Goal: Transaction & Acquisition: Purchase product/service

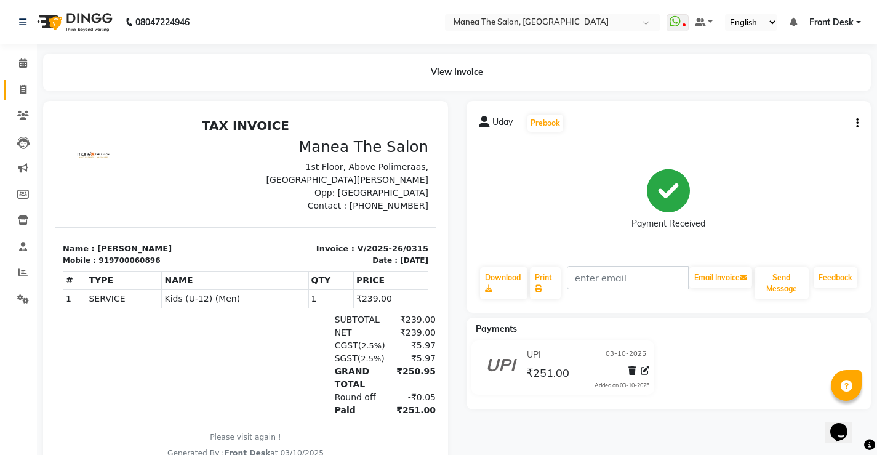
click at [8, 84] on link "Invoice" at bounding box center [19, 90] width 30 height 20
select select "service"
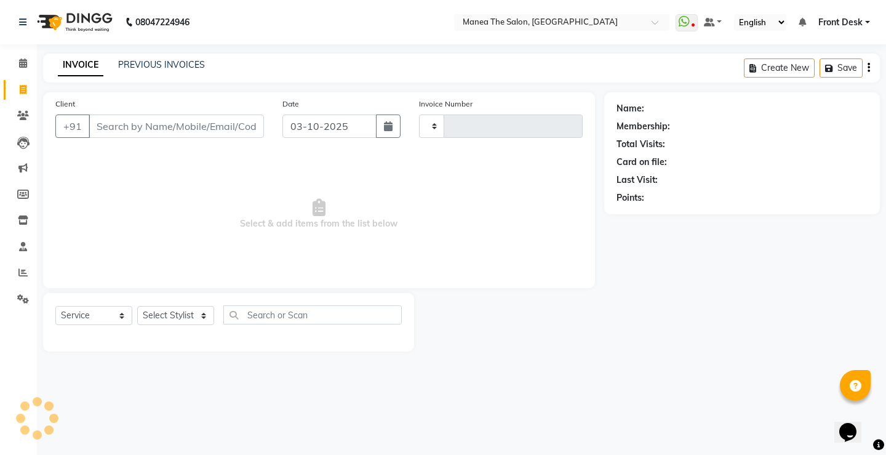
type input "0316"
select select "8986"
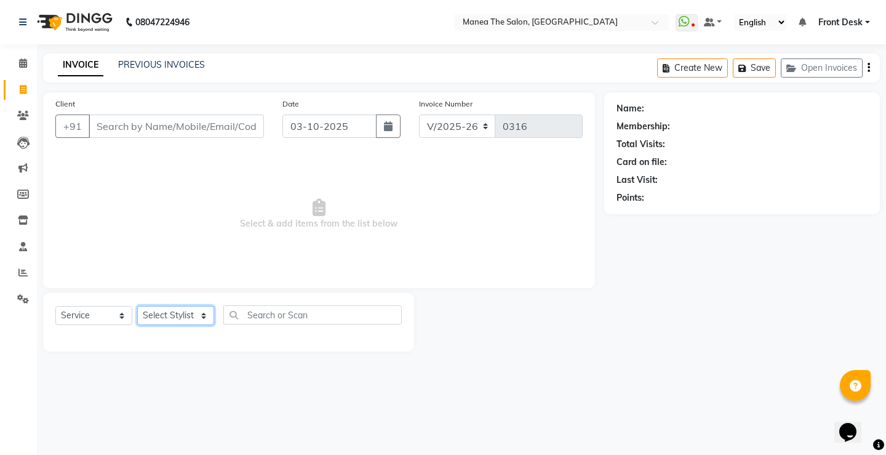
click at [174, 319] on select "Select Stylist Front Desk Harish [PERSON_NAME] Sachin [PERSON_NAME] [PERSON_NAM…" at bounding box center [175, 315] width 77 height 19
select select "91017"
click at [137, 306] on select "Select Stylist Front Desk Harish [PERSON_NAME] Sachin [PERSON_NAME] [PERSON_NAM…" at bounding box center [175, 315] width 77 height 19
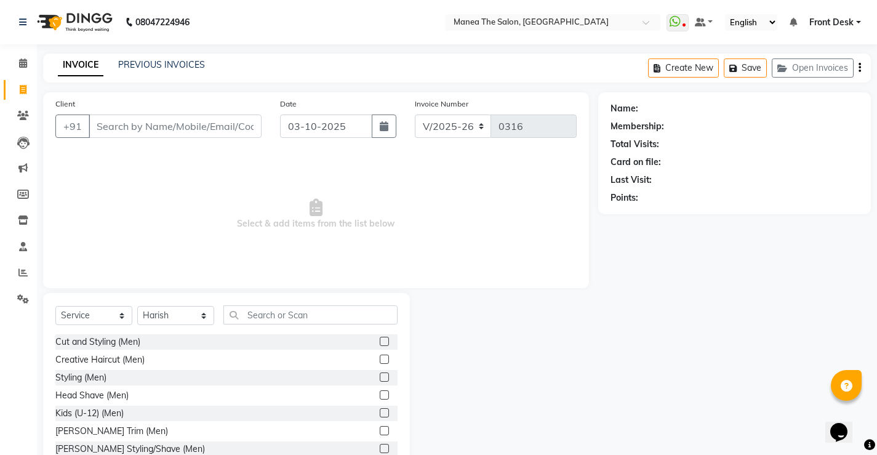
click at [156, 361] on div "Creative Haircut (Men)" at bounding box center [226, 359] width 342 height 15
click at [380, 358] on label at bounding box center [384, 358] width 9 height 9
click at [380, 358] on input "checkbox" at bounding box center [384, 360] width 8 height 8
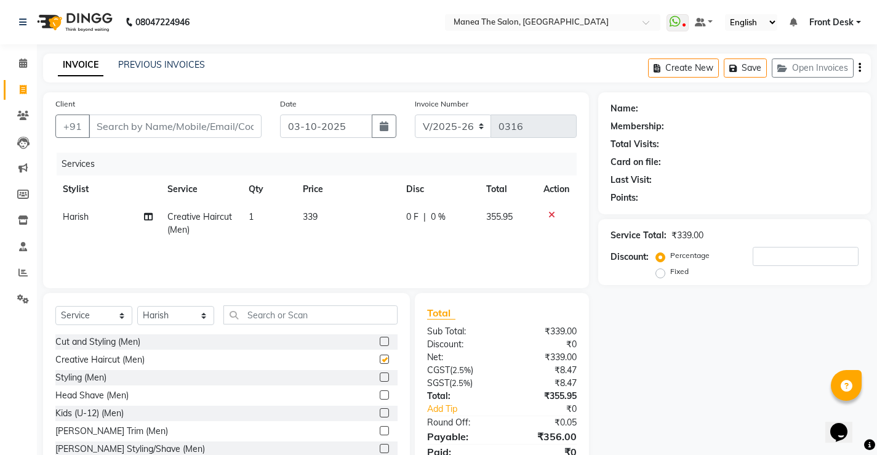
checkbox input "false"
click at [380, 431] on label at bounding box center [384, 430] width 9 height 9
click at [380, 431] on input "checkbox" at bounding box center [384, 431] width 8 height 8
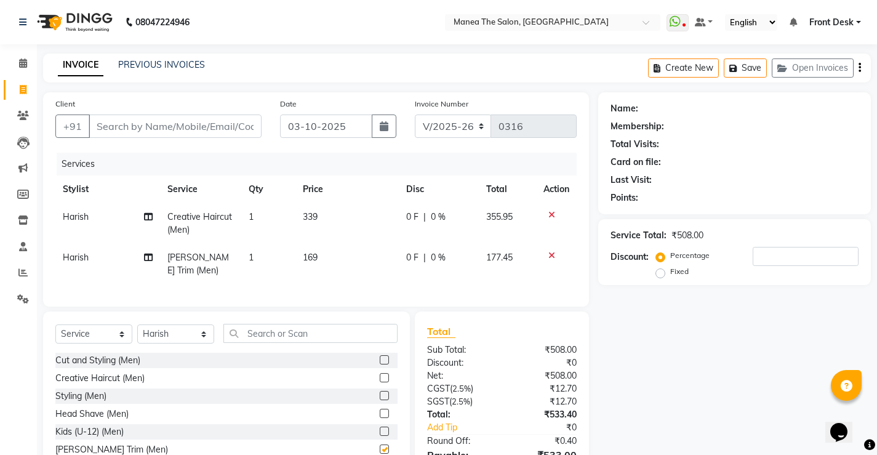
checkbox input "false"
click at [136, 129] on input "Client" at bounding box center [175, 125] width 173 height 23
type input "9"
type input "0"
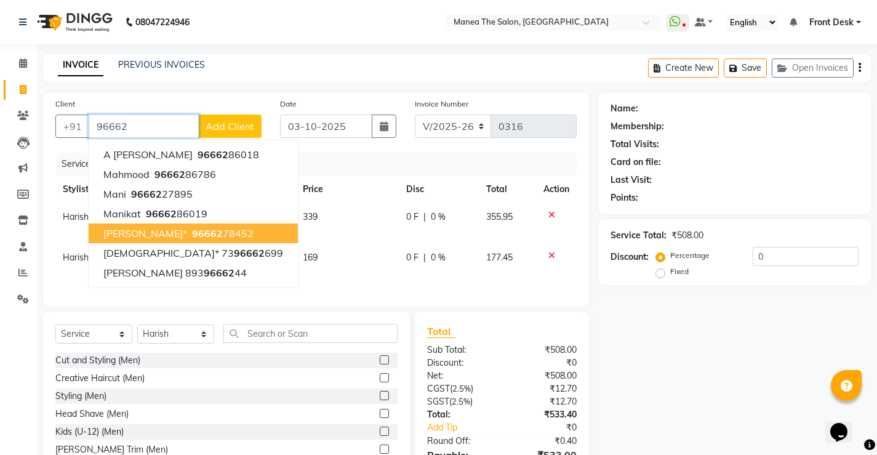
click at [191, 236] on ngb-highlight "96662 78452" at bounding box center [222, 233] width 64 height 12
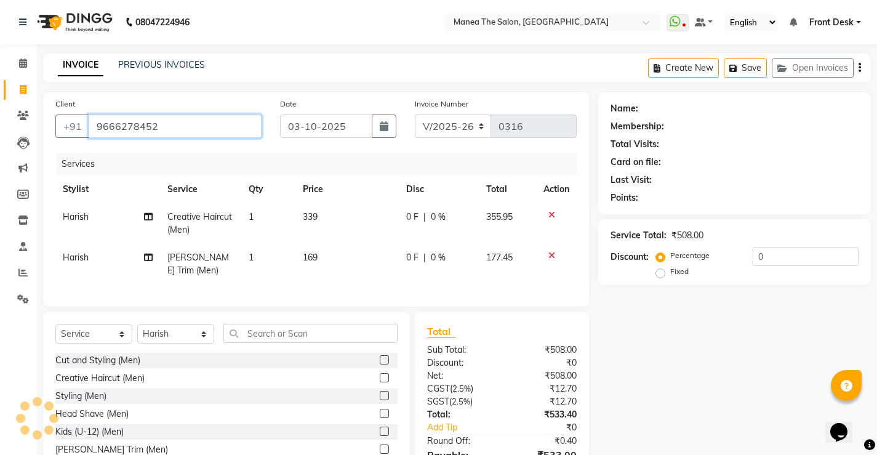
type input "9666278452"
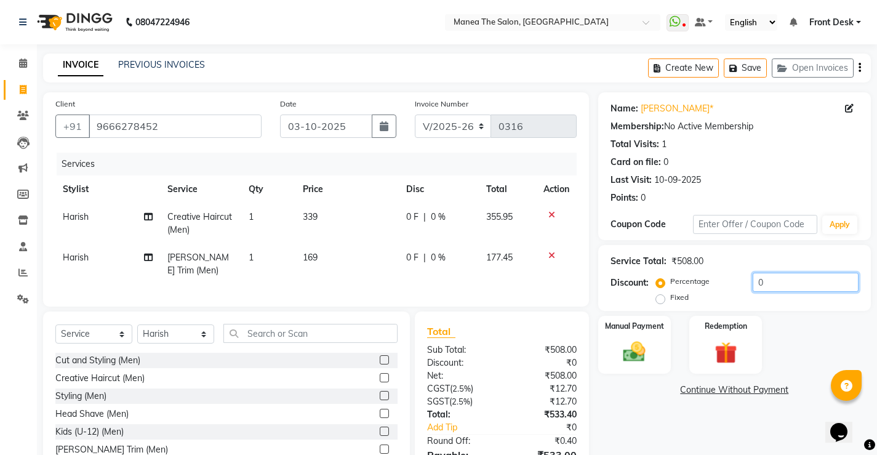
click at [769, 283] on input "0" at bounding box center [806, 282] width 106 height 19
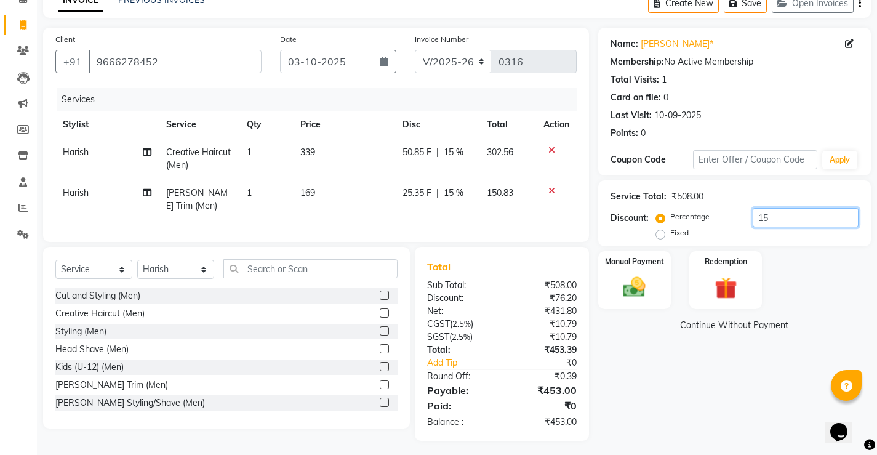
scroll to position [78, 0]
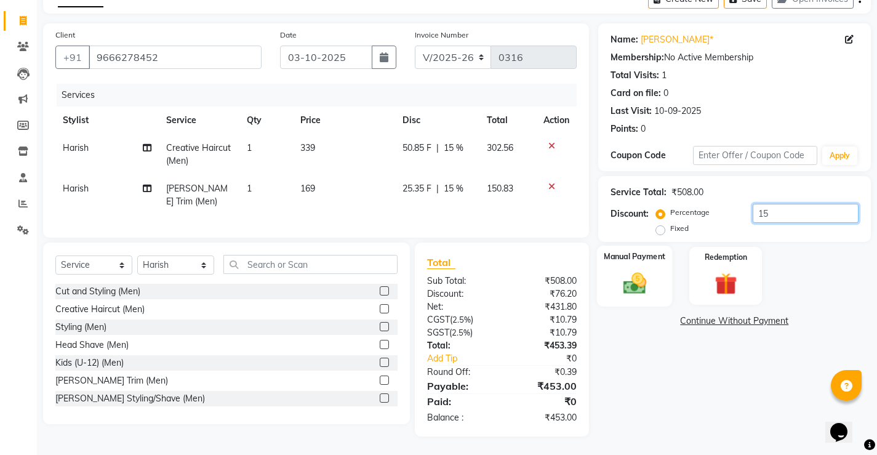
type input "15"
click at [652, 270] on img at bounding box center [634, 283] width 38 height 26
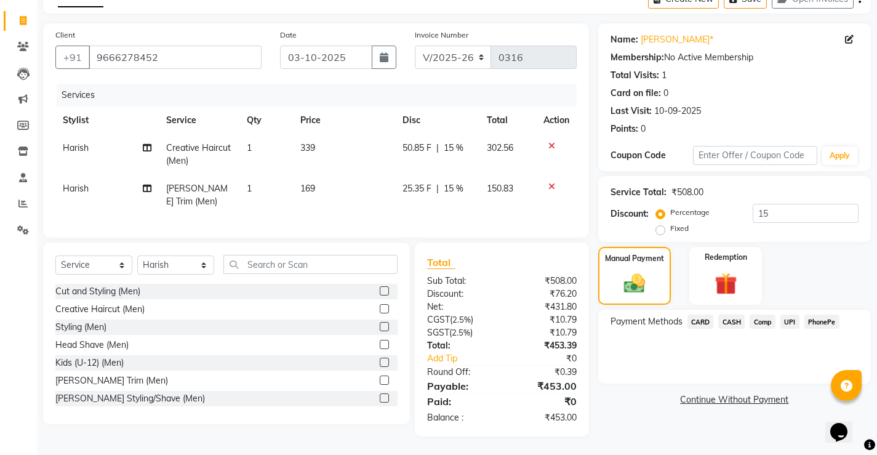
click at [823, 314] on span "PhonePe" at bounding box center [821, 321] width 35 height 14
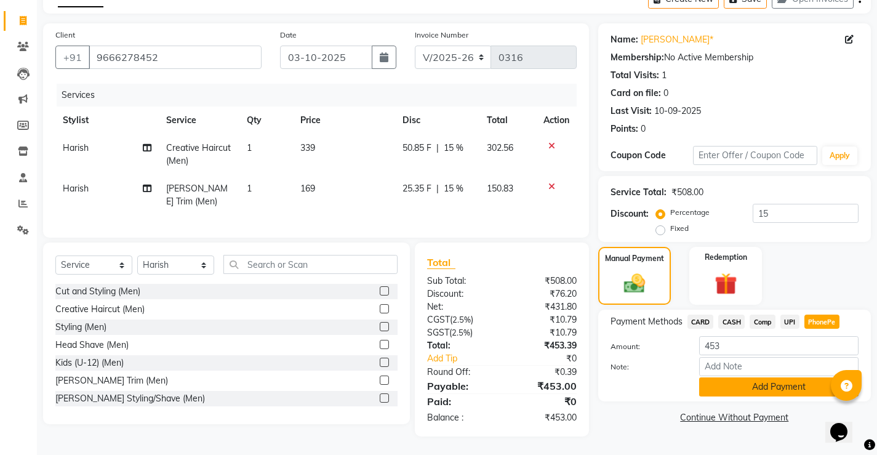
click at [731, 380] on button "Add Payment" at bounding box center [778, 386] width 159 height 19
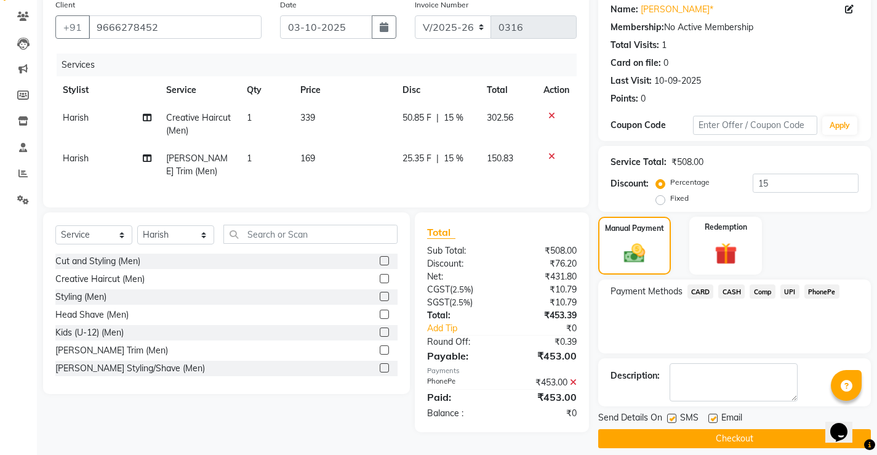
scroll to position [111, 0]
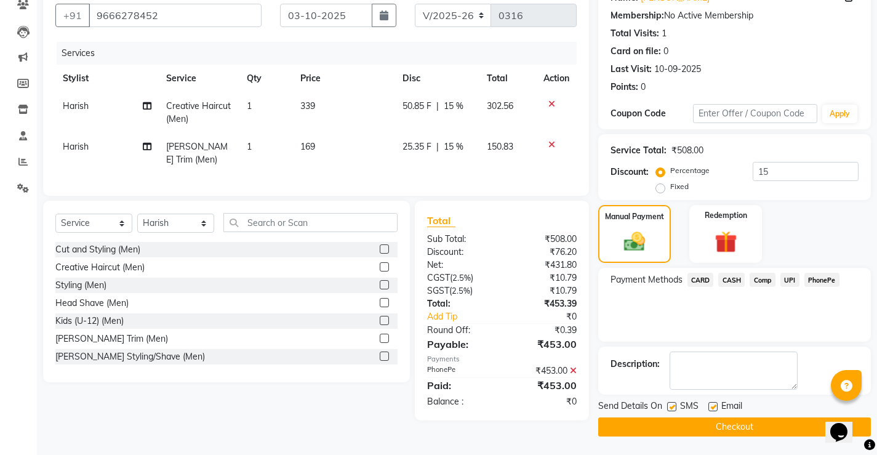
click at [710, 427] on button "Checkout" at bounding box center [734, 426] width 273 height 19
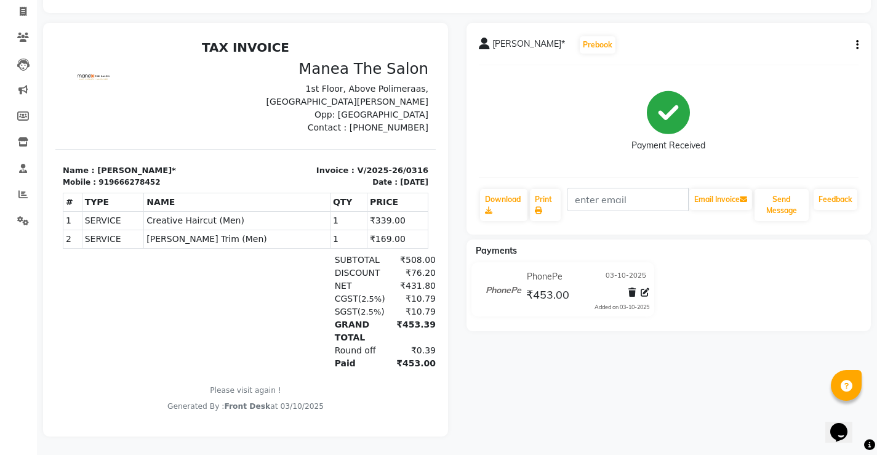
scroll to position [87, 0]
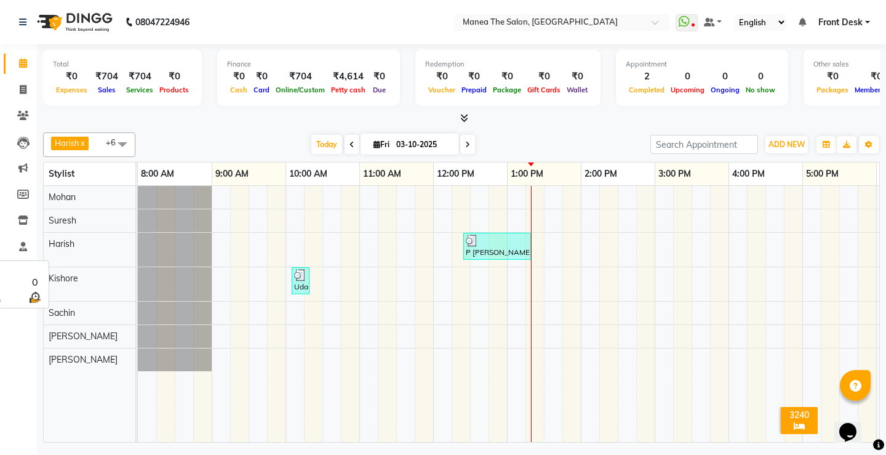
click at [86, 238] on div "Harish" at bounding box center [90, 244] width 92 height 23
click at [85, 239] on div "Harish" at bounding box center [90, 244] width 92 height 23
click at [83, 137] on span "Harish x" at bounding box center [70, 144] width 38 height 14
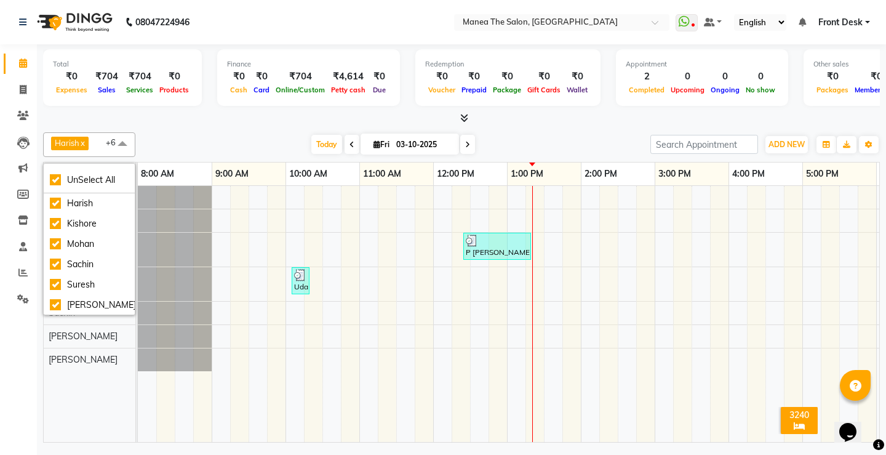
click at [199, 137] on div "[DATE] [DATE]" at bounding box center [393, 144] width 503 height 18
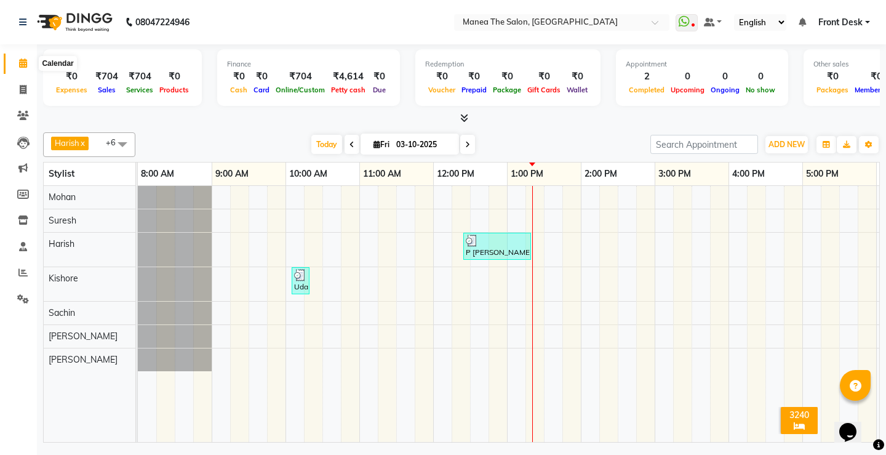
click at [29, 65] on span at bounding box center [23, 64] width 22 height 14
click at [26, 93] on icon at bounding box center [23, 89] width 7 height 9
select select "service"
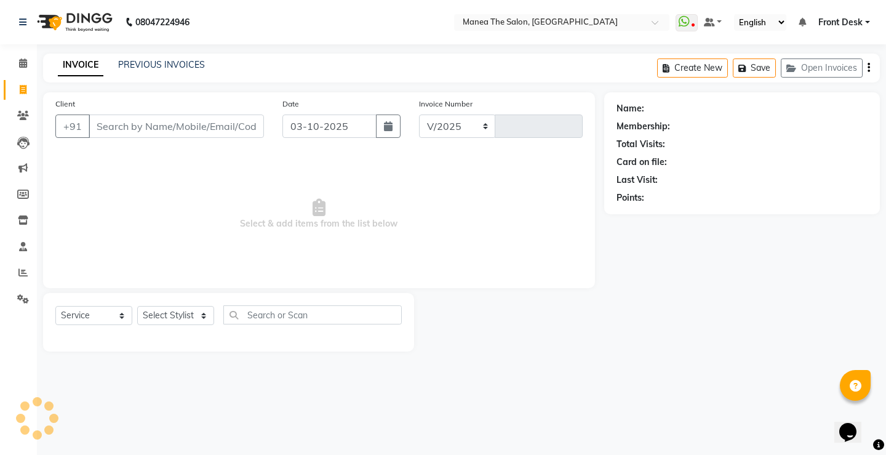
select select "8986"
type input "0317"
click at [122, 316] on select "Select Service Product Membership Package Voucher Prepaid Gift Card" at bounding box center [93, 315] width 77 height 19
click at [55, 306] on select "Select Service Product Membership Package Voucher Prepaid Gift Card" at bounding box center [93, 315] width 77 height 19
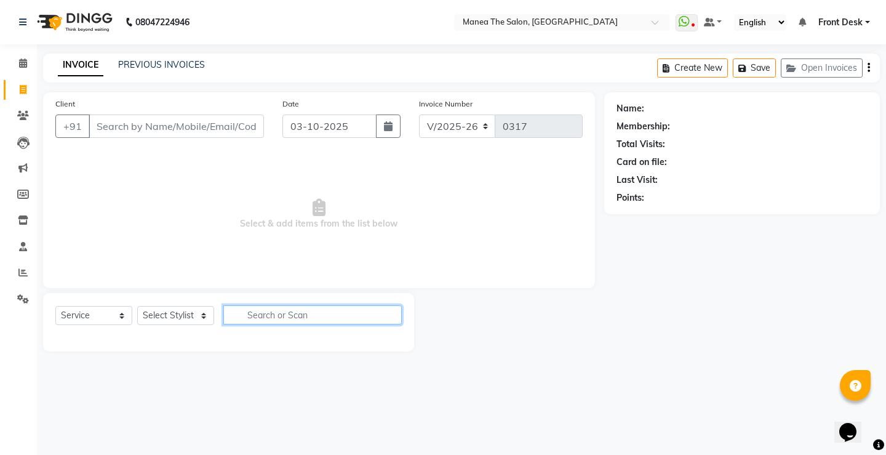
click at [286, 313] on input "text" at bounding box center [312, 314] width 178 height 19
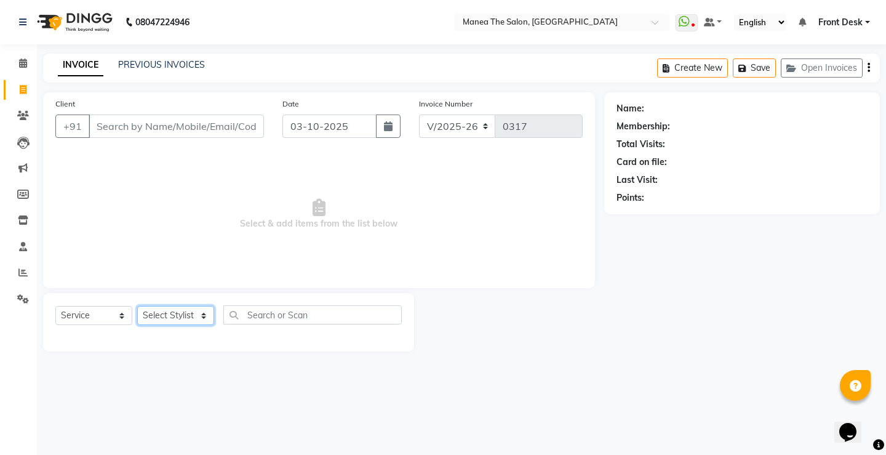
click at [197, 313] on select "Select Stylist Front Desk Harish [PERSON_NAME] Sachin [PERSON_NAME] [PERSON_NAM…" at bounding box center [175, 315] width 77 height 19
select select "91022"
click at [137, 306] on select "Select Stylist Front Desk Harish [PERSON_NAME] Sachin [PERSON_NAME] [PERSON_NAM…" at bounding box center [175, 315] width 77 height 19
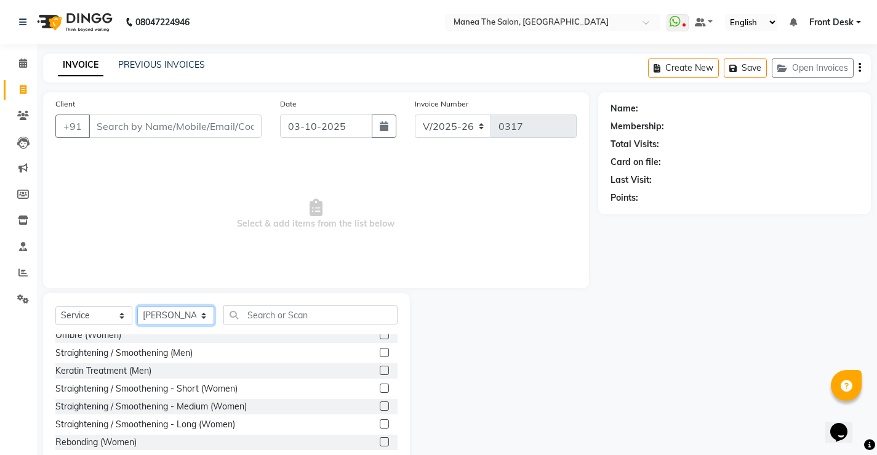
scroll to position [738, 0]
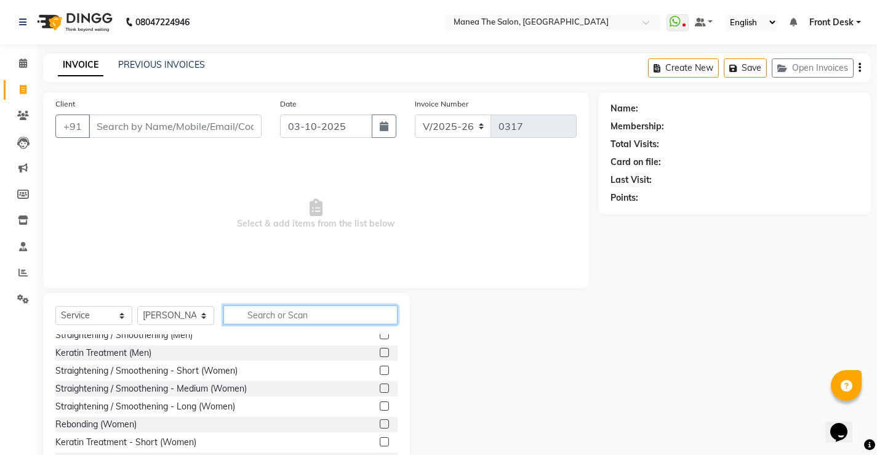
click at [268, 313] on input "text" at bounding box center [310, 314] width 174 height 19
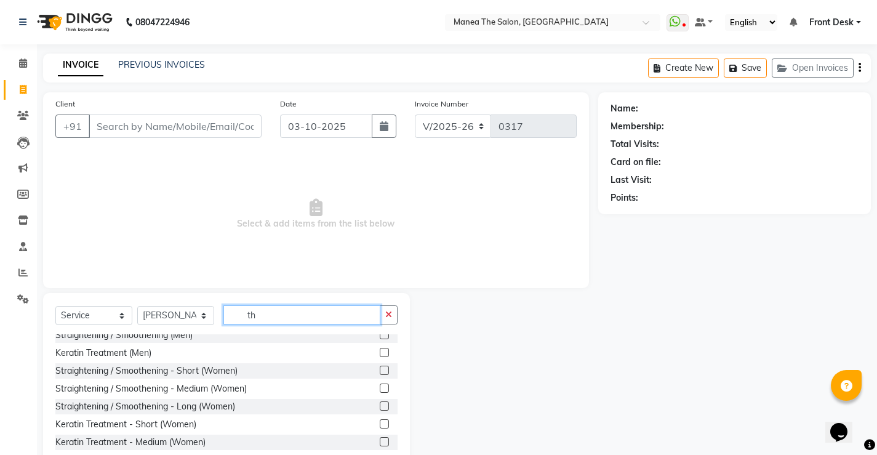
scroll to position [7, 0]
type input "t"
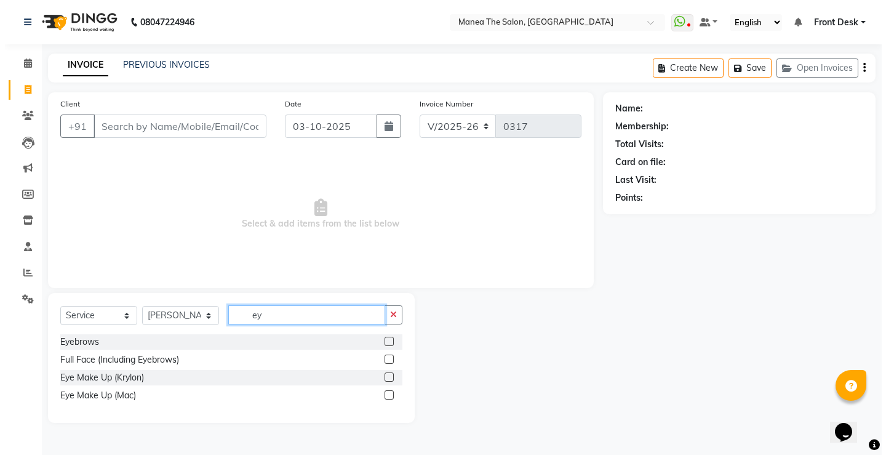
scroll to position [0, 0]
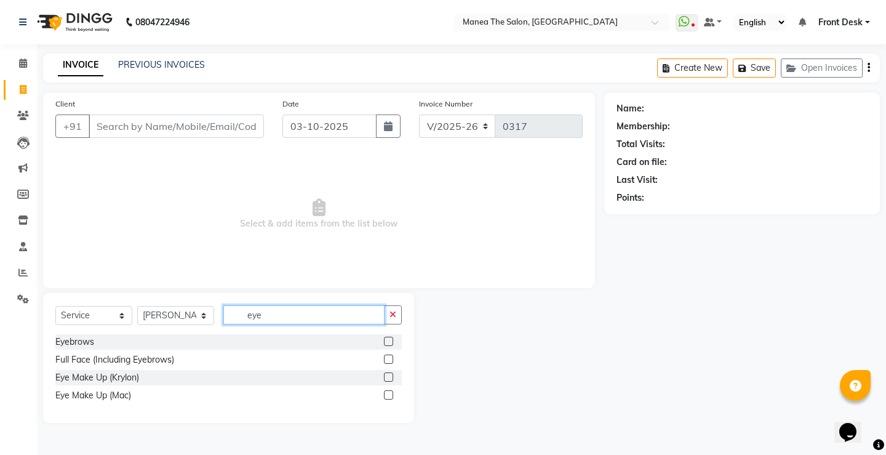
type input "eye"
click at [387, 339] on label at bounding box center [388, 341] width 9 height 9
click at [387, 339] on input "checkbox" at bounding box center [388, 342] width 8 height 8
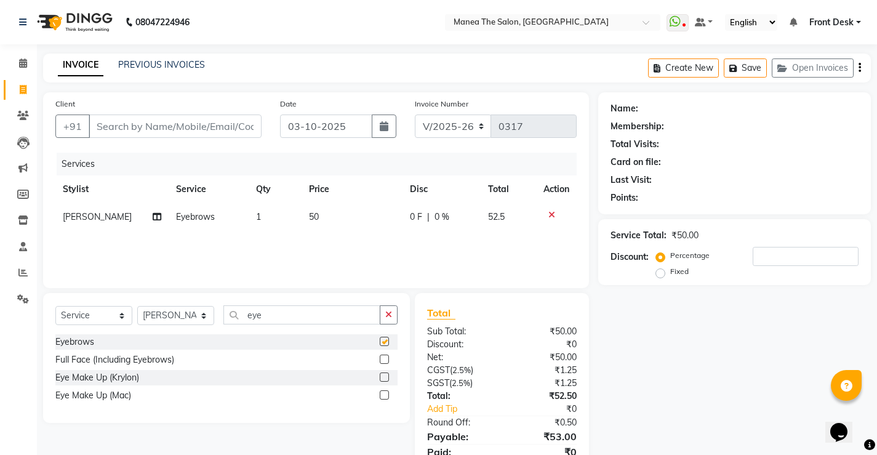
checkbox input "false"
click at [143, 125] on input "Client" at bounding box center [175, 125] width 173 height 23
type input "9"
type input "0"
type input "9701820028"
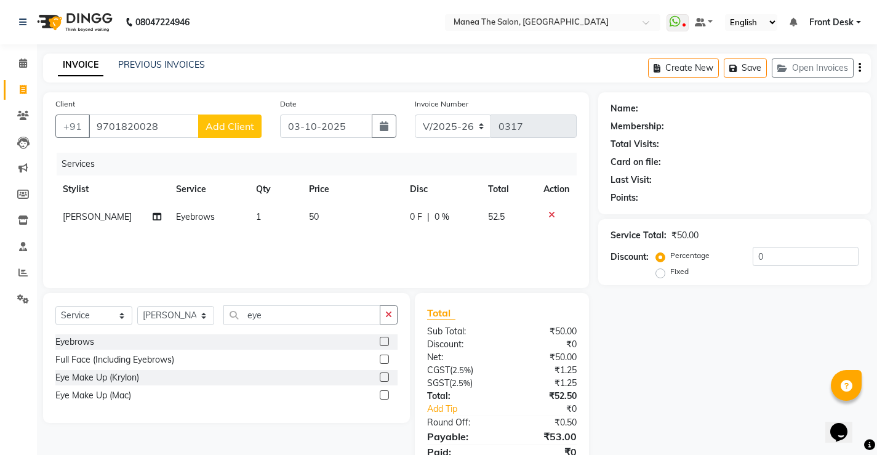
click at [222, 124] on span "Add Client" at bounding box center [230, 126] width 49 height 12
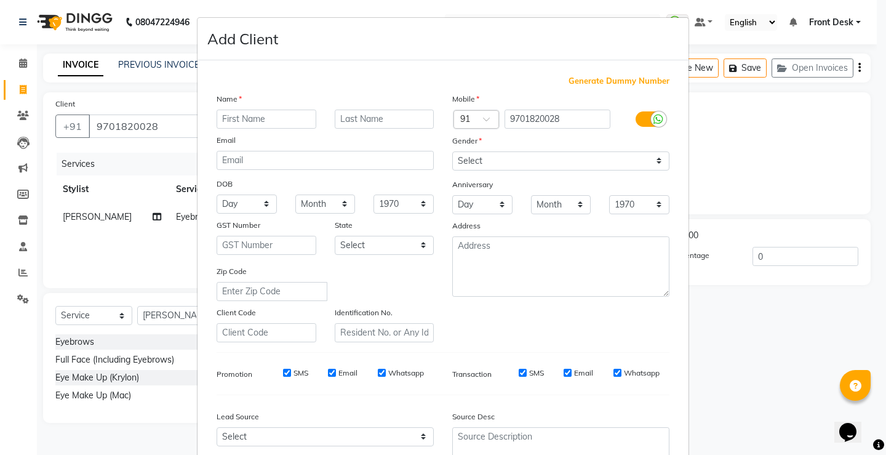
click at [263, 119] on input "text" at bounding box center [267, 119] width 100 height 19
type input "[PERSON_NAME]"
click at [653, 159] on select "Select [DEMOGRAPHIC_DATA] [DEMOGRAPHIC_DATA] Other Prefer Not To Say" at bounding box center [560, 160] width 217 height 19
select select "[DEMOGRAPHIC_DATA]"
click at [452, 151] on select "Select [DEMOGRAPHIC_DATA] [DEMOGRAPHIC_DATA] Other Prefer Not To Say" at bounding box center [560, 160] width 217 height 19
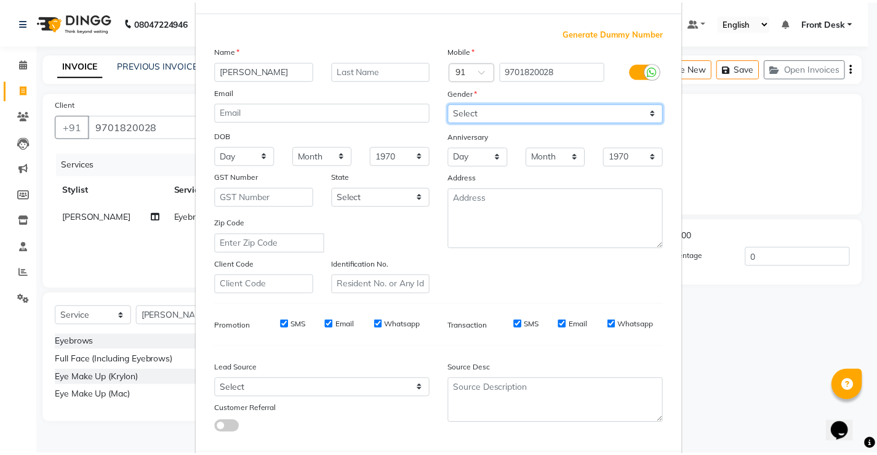
scroll to position [113, 0]
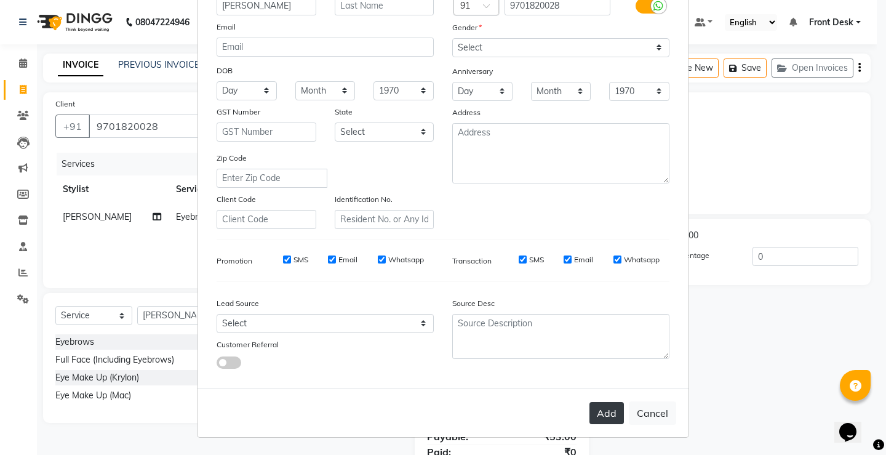
click at [602, 408] on button "Add" at bounding box center [607, 413] width 34 height 22
select select
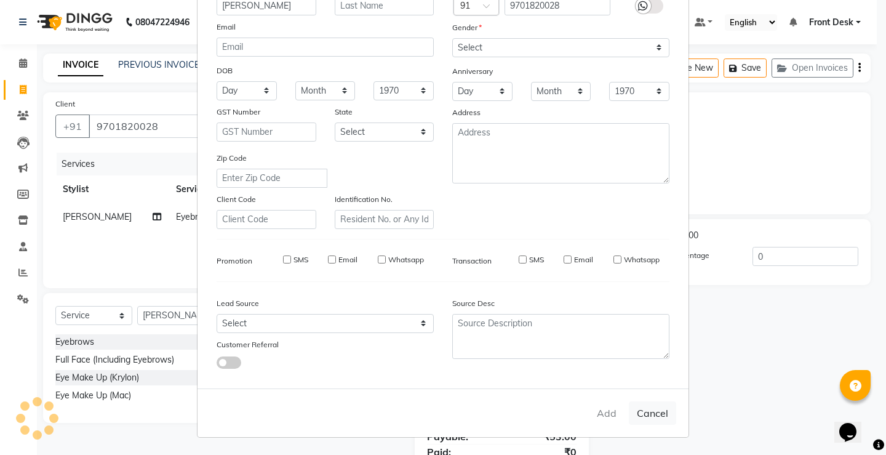
select select
checkbox input "false"
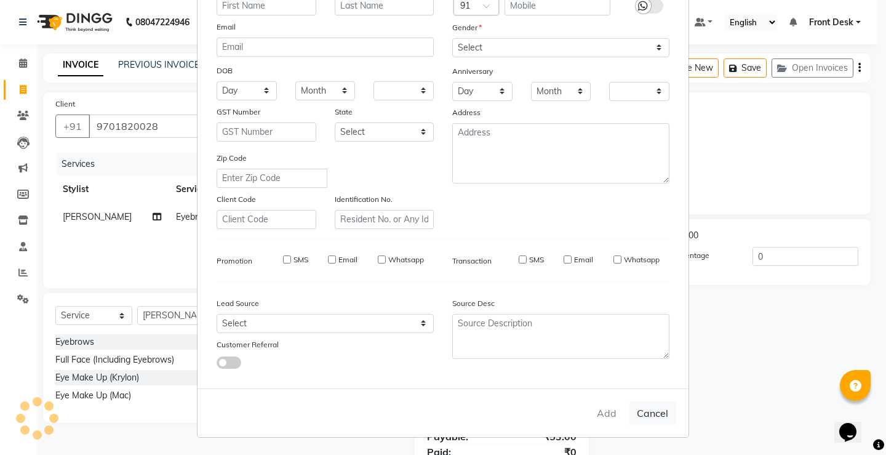
checkbox input "false"
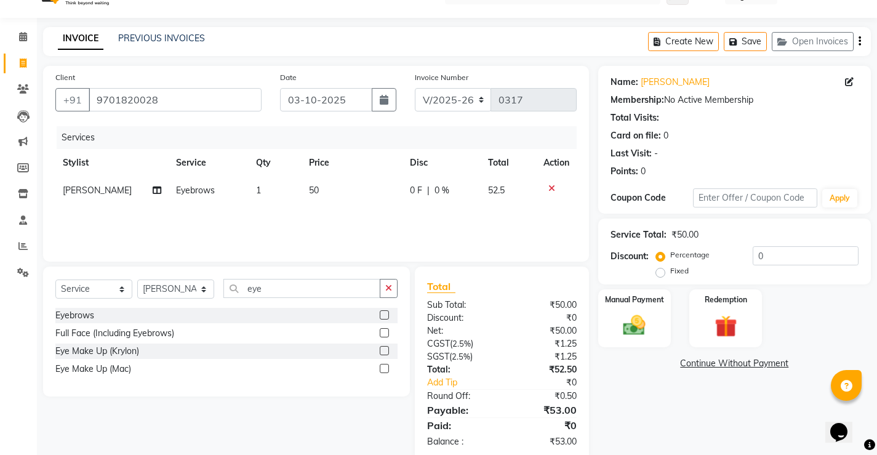
scroll to position [50, 0]
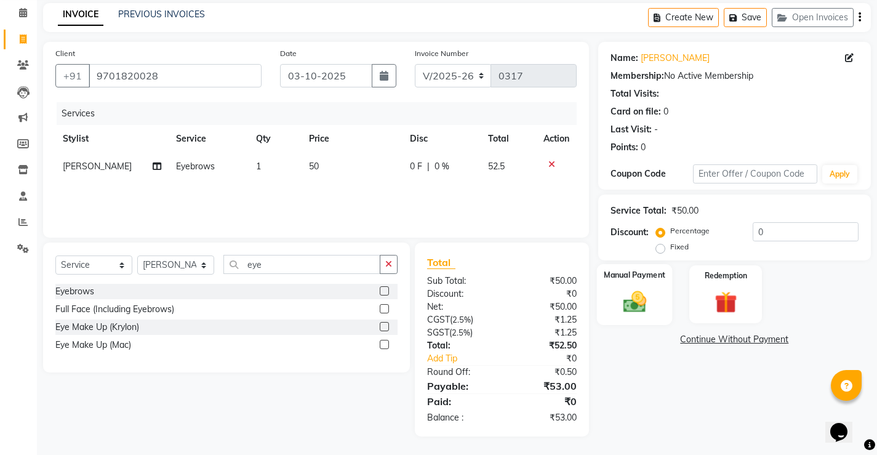
click at [623, 299] on img at bounding box center [634, 301] width 38 height 26
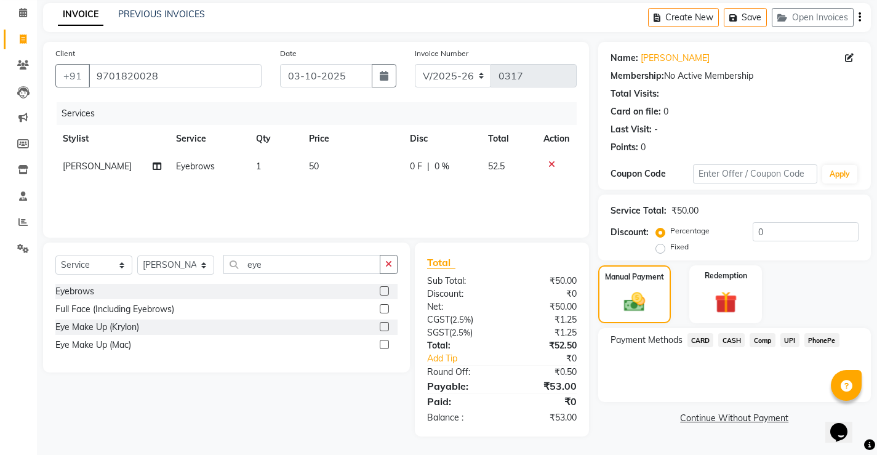
click at [826, 342] on span "PhonePe" at bounding box center [821, 340] width 35 height 14
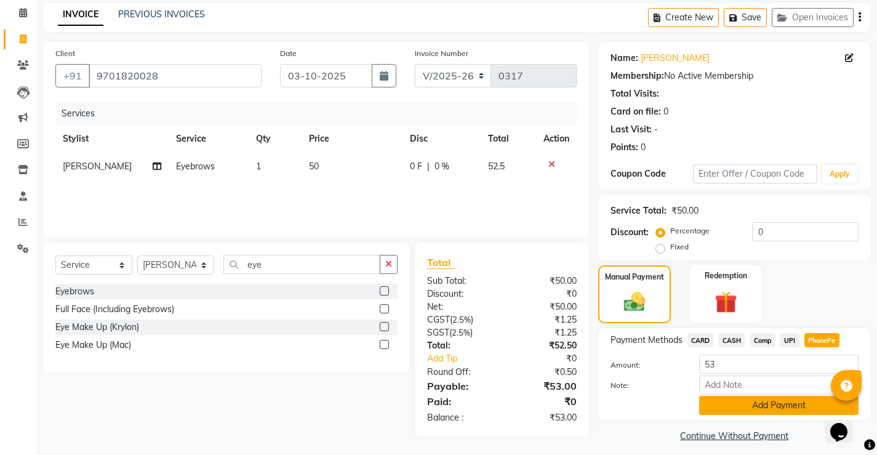
click at [748, 407] on button "Add Payment" at bounding box center [778, 405] width 159 height 19
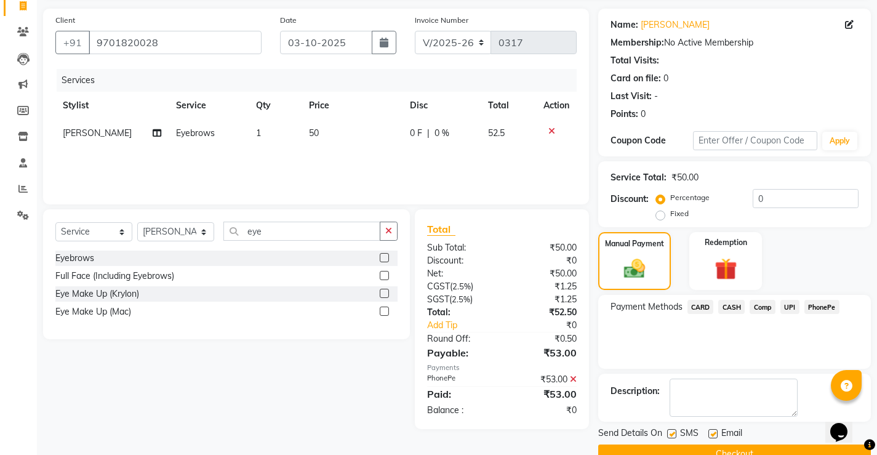
scroll to position [111, 0]
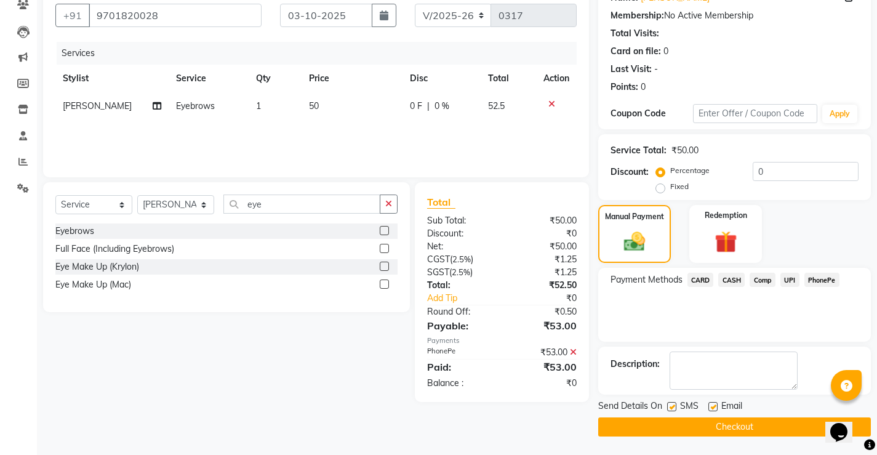
click at [694, 431] on button "Checkout" at bounding box center [734, 426] width 273 height 19
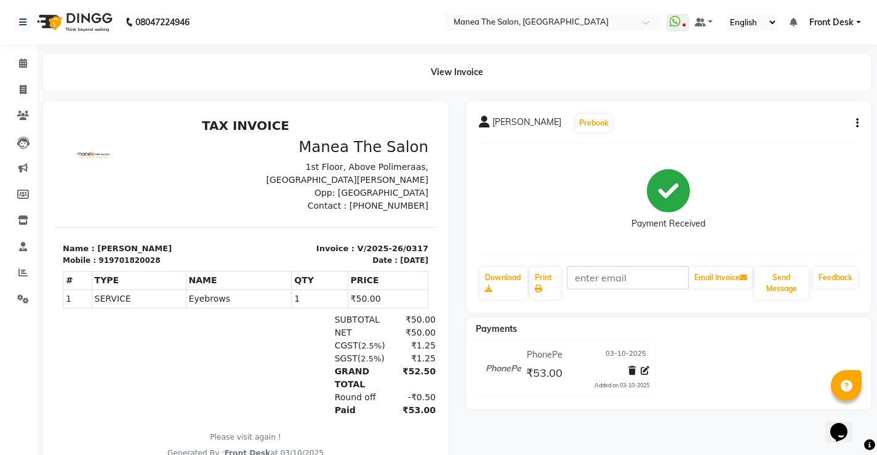
click at [837, 113] on div "[PERSON_NAME] Prebook Payment Received Download Print Email Invoice Send Messag…" at bounding box center [668, 207] width 405 height 212
